Goal: Information Seeking & Learning: Learn about a topic

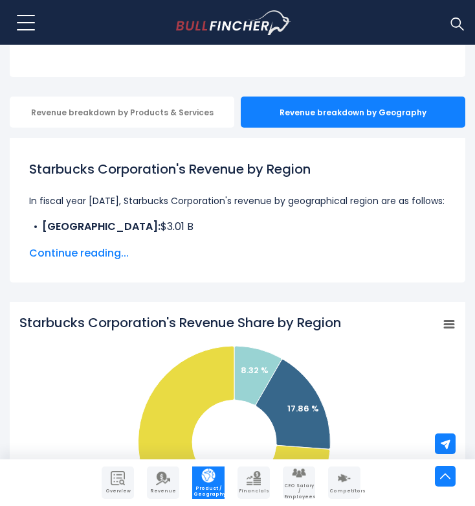
scroll to position [223, 0]
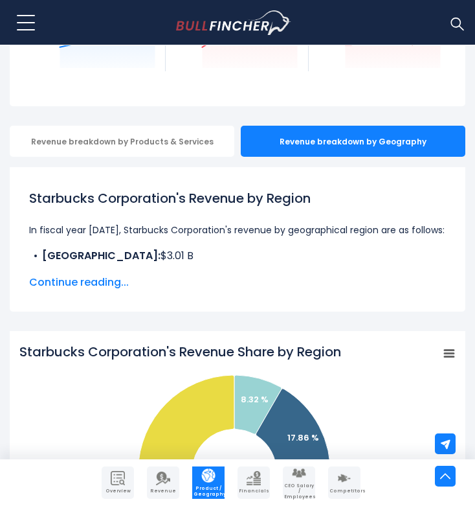
click at [76, 283] on span "Continue reading..." at bounding box center [237, 283] width 417 height 16
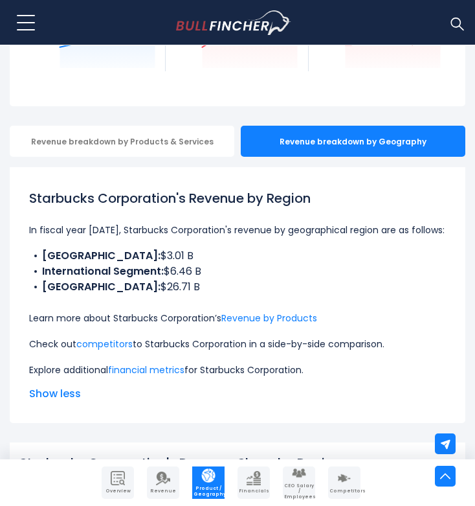
scroll to position [0, 0]
click at [128, 371] on link "financial metrics" at bounding box center [146, 369] width 76 height 13
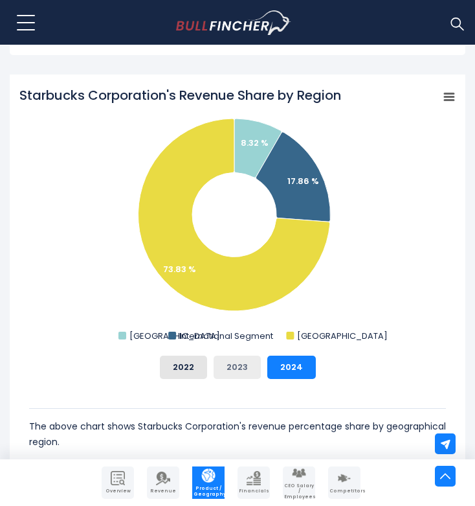
click at [238, 372] on button "2023" at bounding box center [237, 367] width 47 height 23
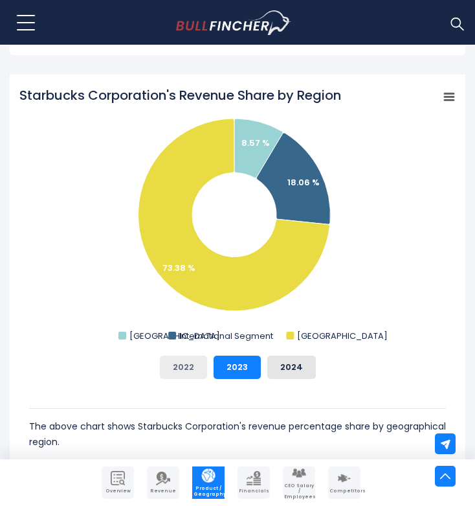
click at [188, 370] on button "2022" at bounding box center [183, 367] width 47 height 23
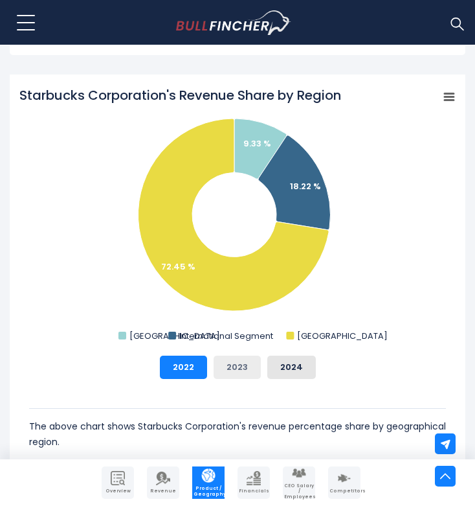
click at [239, 378] on button "2023" at bounding box center [237, 367] width 47 height 23
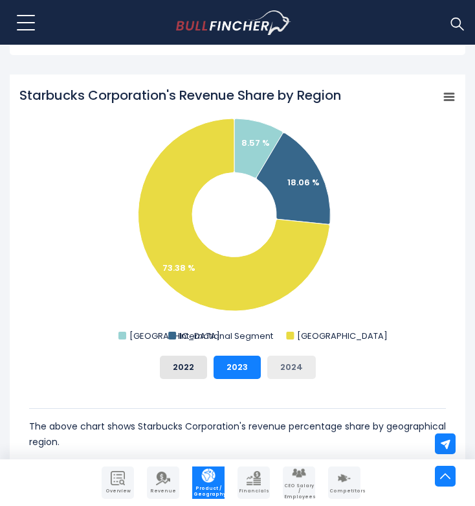
click at [283, 372] on button "2024" at bounding box center [291, 367] width 49 height 23
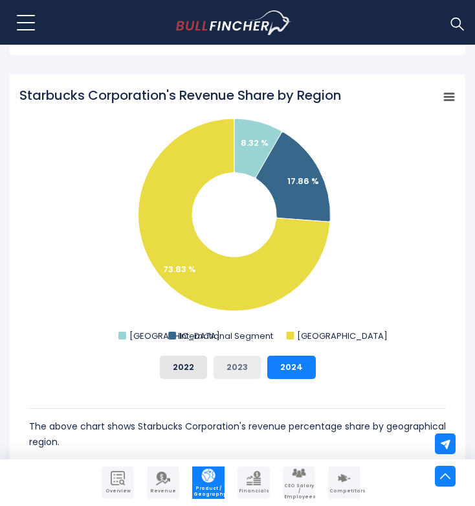
click at [252, 361] on button "2023" at bounding box center [237, 367] width 47 height 23
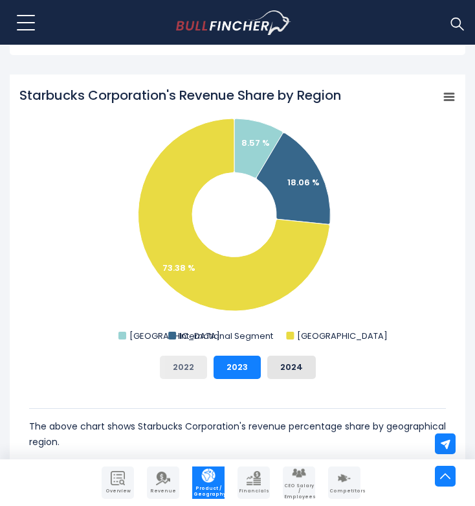
click at [164, 362] on button "2022" at bounding box center [183, 367] width 47 height 23
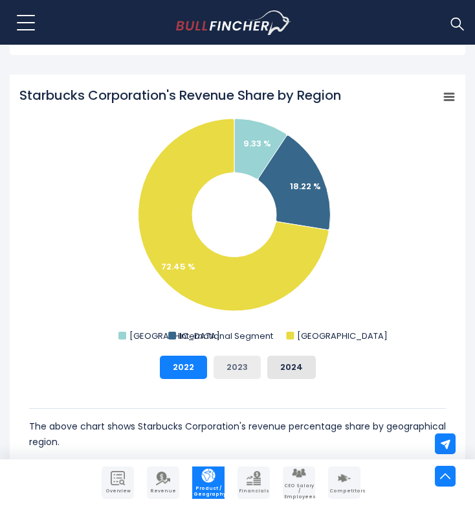
click at [224, 371] on button "2023" at bounding box center [237, 367] width 47 height 23
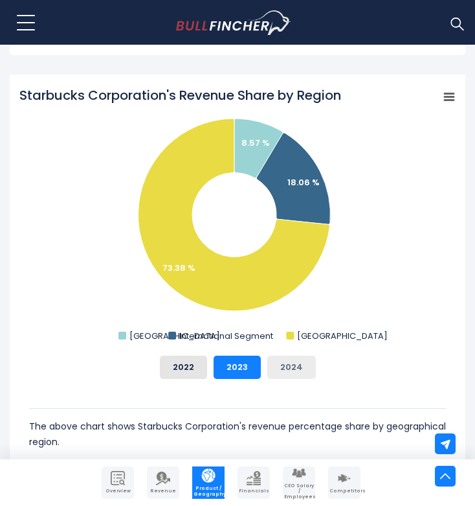
click at [284, 373] on button "2024" at bounding box center [291, 367] width 49 height 23
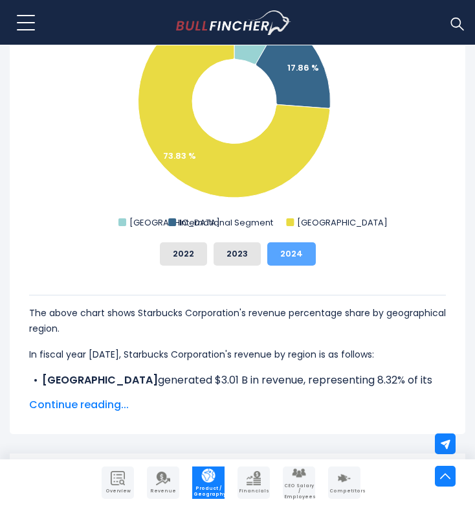
scroll to position [745, 0]
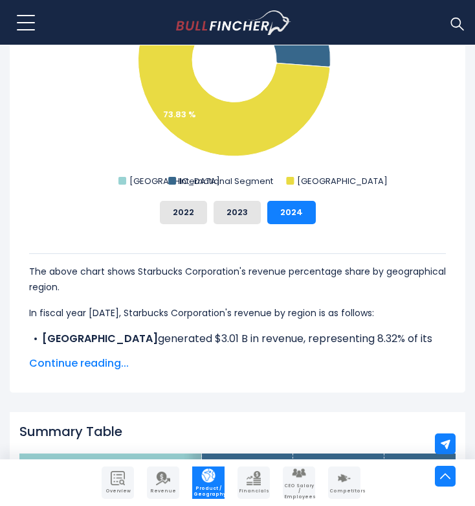
click at [117, 363] on span "Continue reading..." at bounding box center [237, 364] width 417 height 16
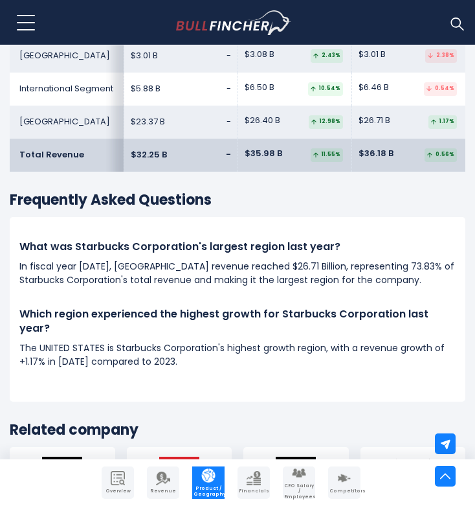
scroll to position [2298, 0]
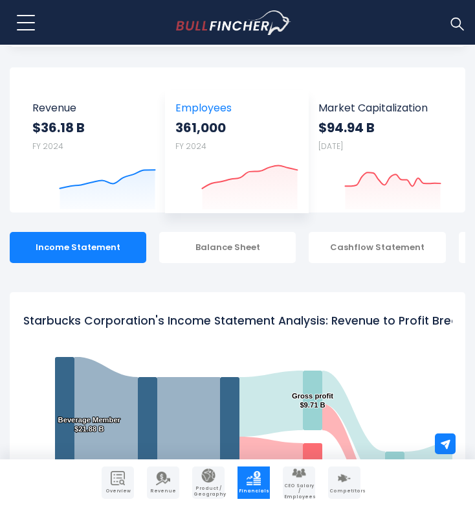
scroll to position [328, 0]
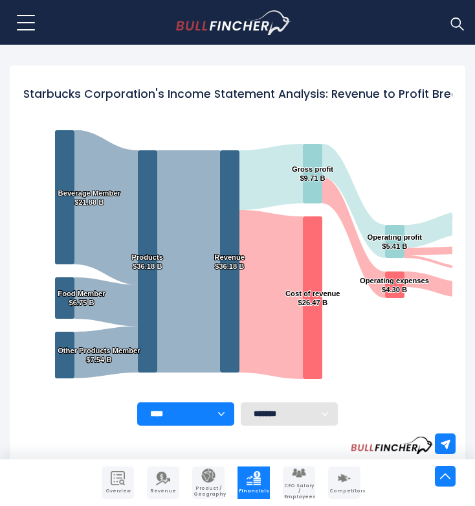
select select "**"
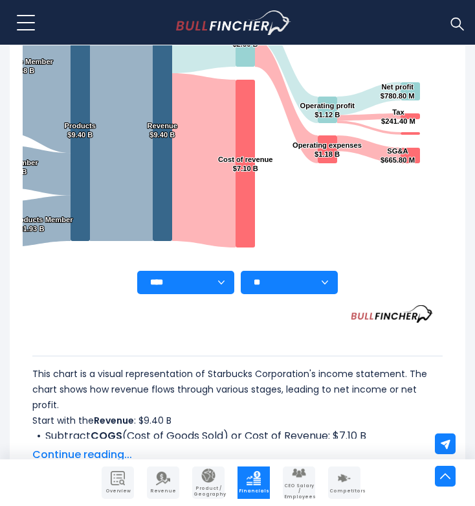
scroll to position [506, 0]
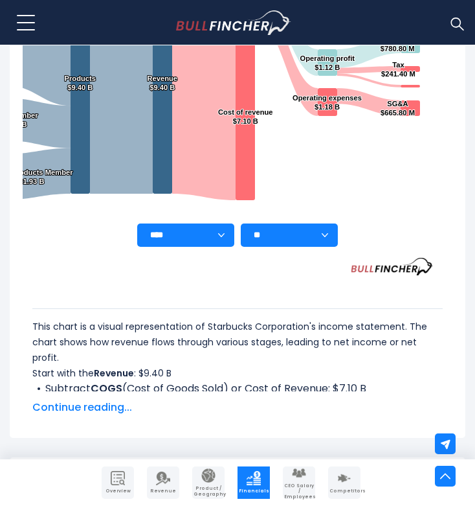
click at [122, 415] on span "Continue reading..." at bounding box center [237, 408] width 411 height 16
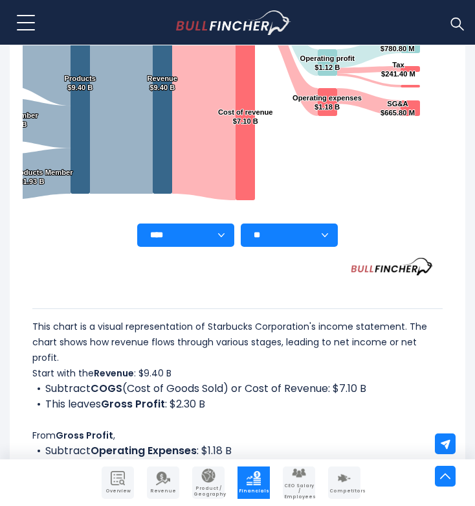
click at [288, 223] on rect "Starbucks Corporation's Income Statement Analysis: Revenue to Profit Breakdown" at bounding box center [203, 62] width 497 height 324
select select
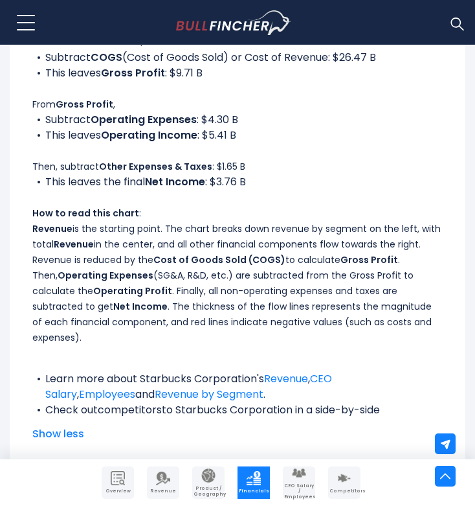
scroll to position [1047, 0]
